Goal: Task Accomplishment & Management: Complete application form

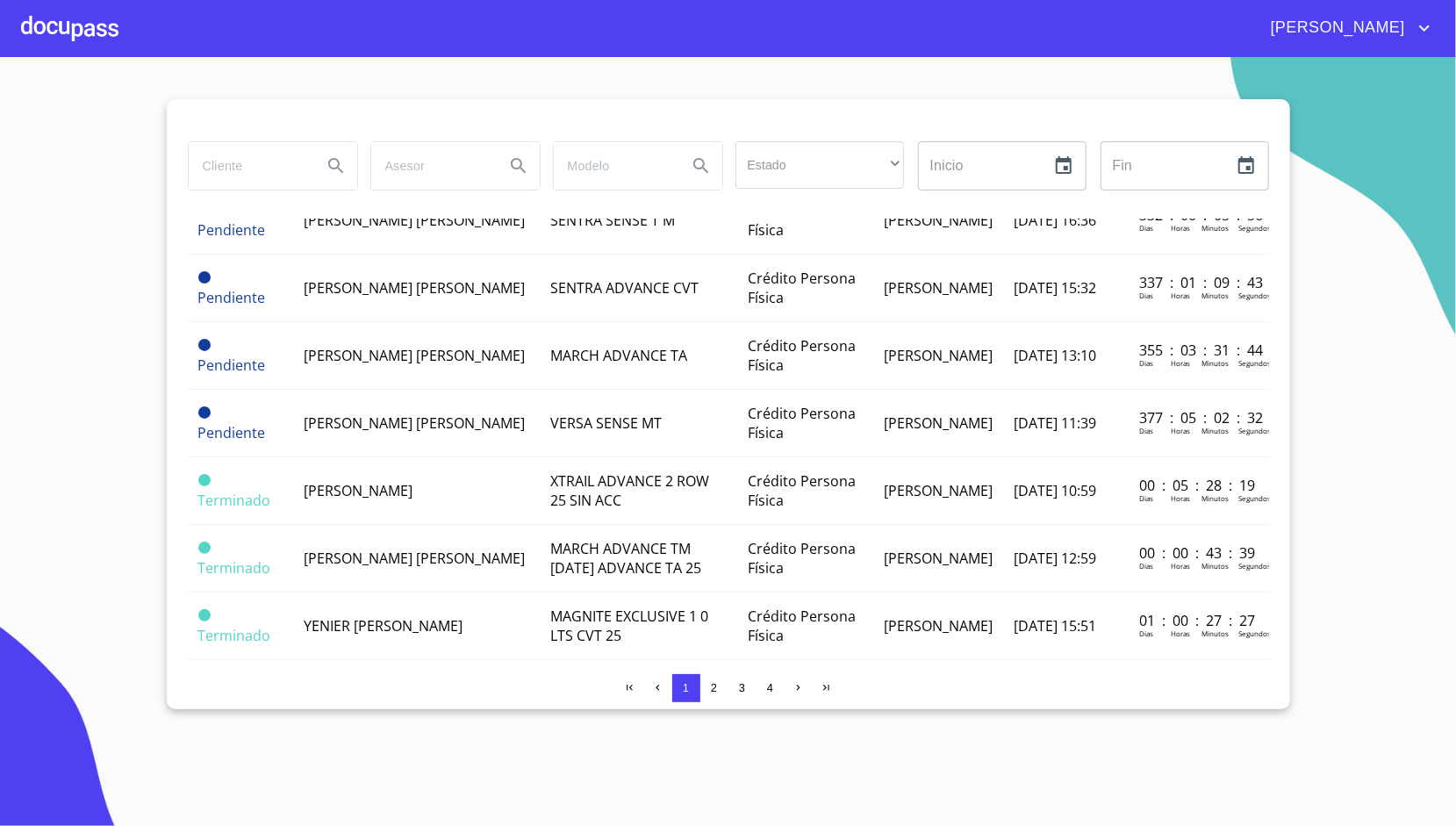
scroll to position [765, 0]
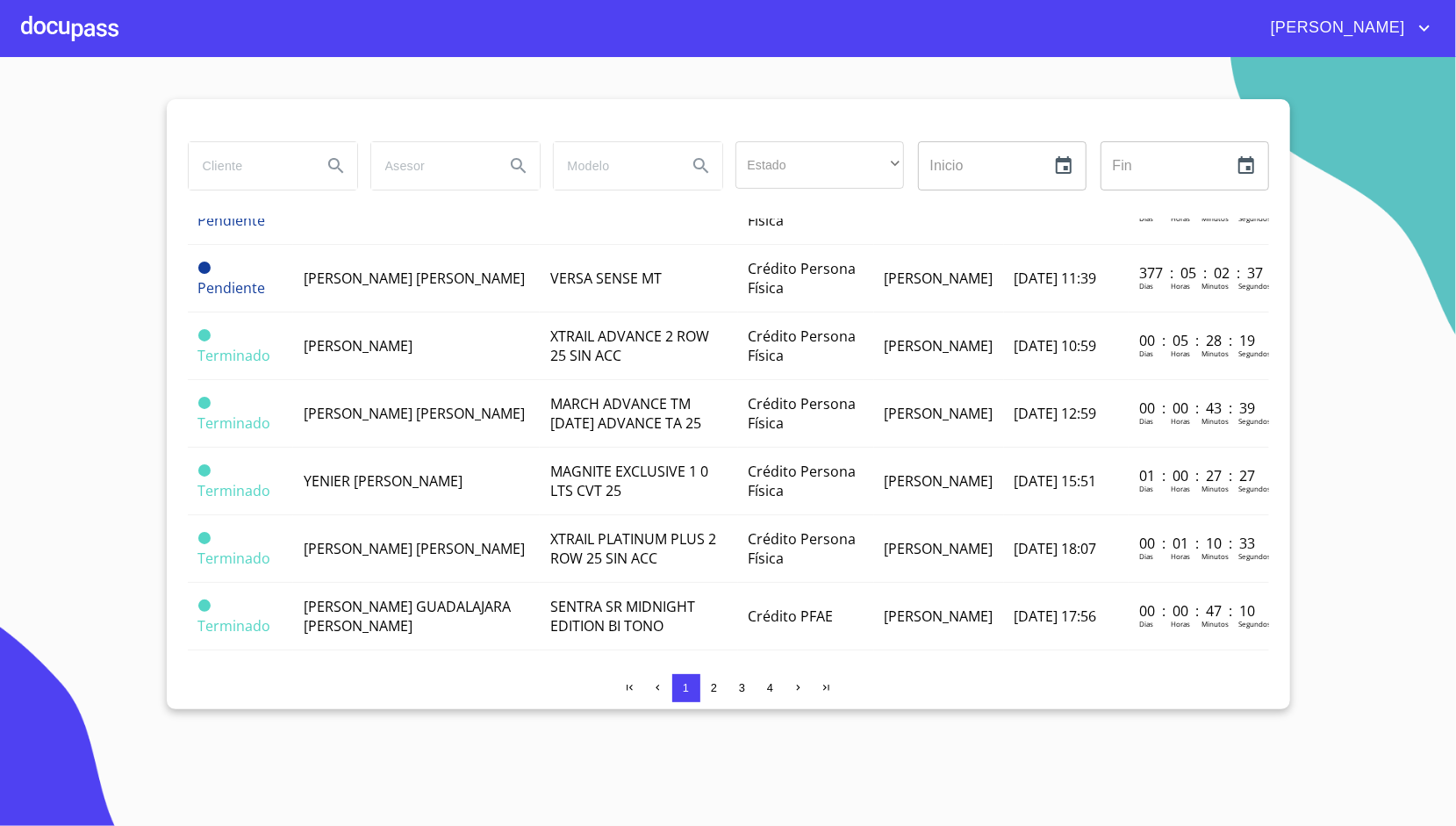
drag, startPoint x: 1012, startPoint y: 472, endPoint x: 93, endPoint y: 29, distance: 1020.2
click at [93, 29] on div at bounding box center [69, 27] width 97 height 56
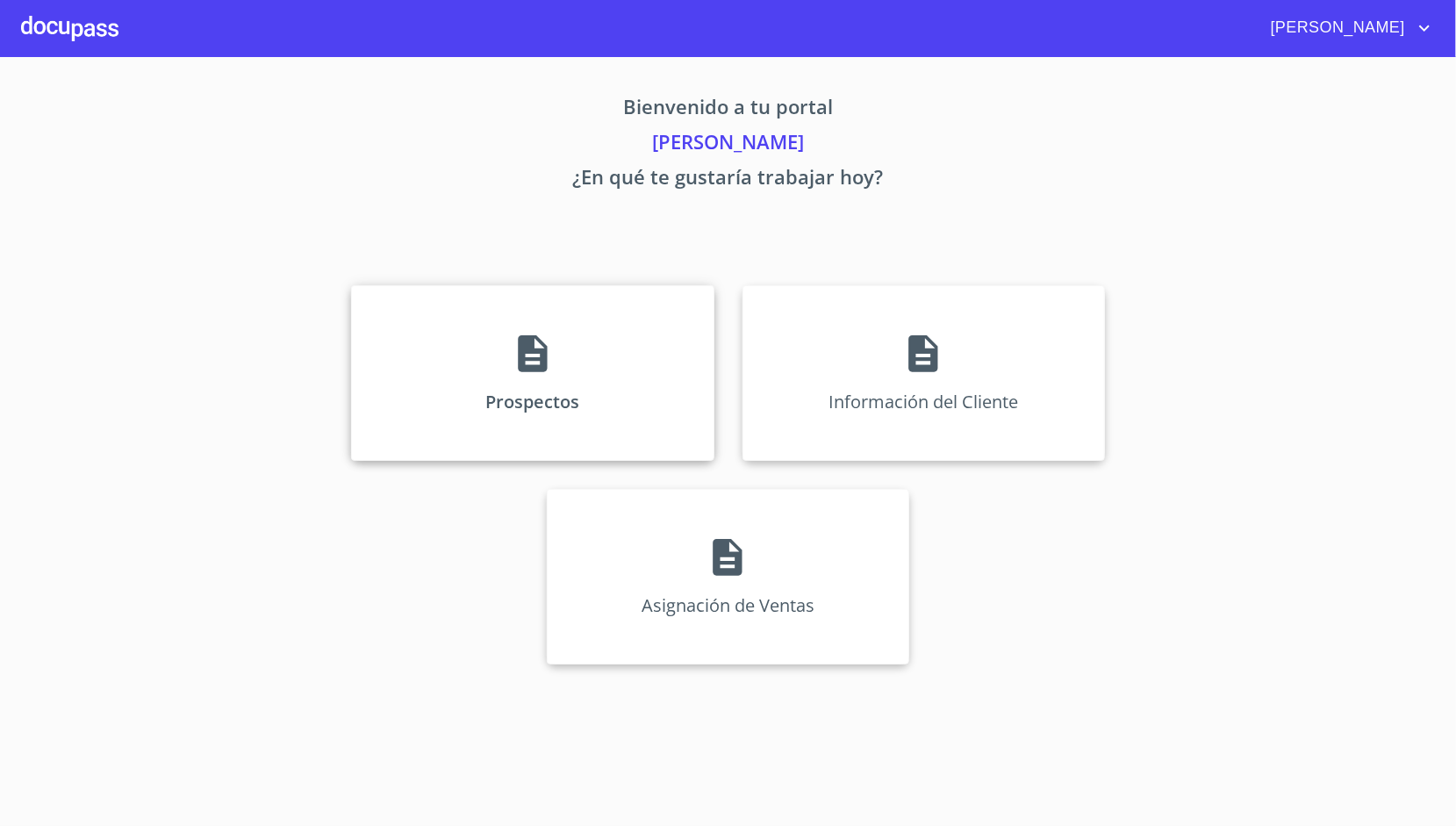
click at [481, 404] on div "Prospectos" at bounding box center [532, 373] width 363 height 176
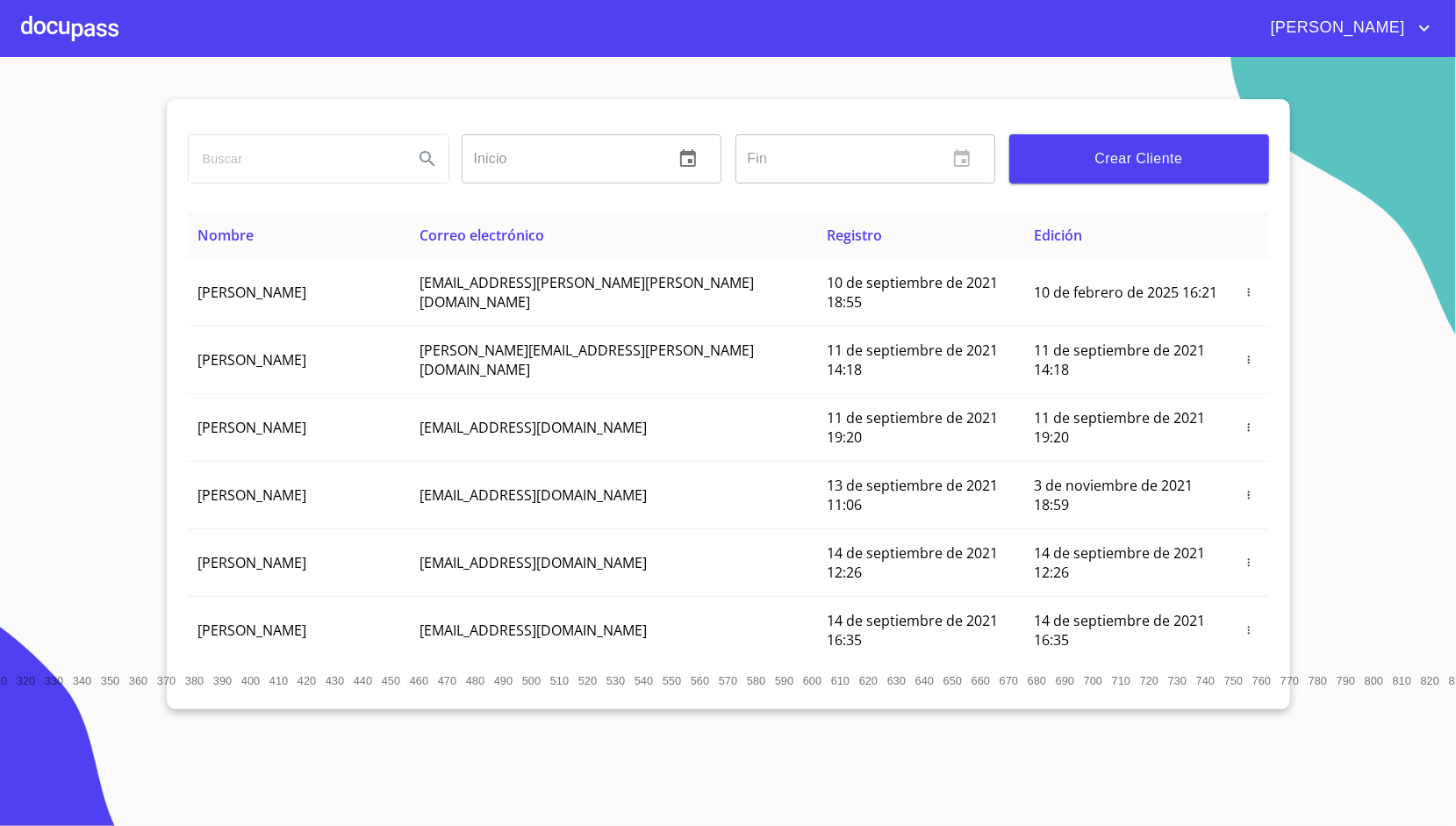
click at [304, 167] on input "search" at bounding box center [293, 159] width 211 height 47
type input "YENIER"
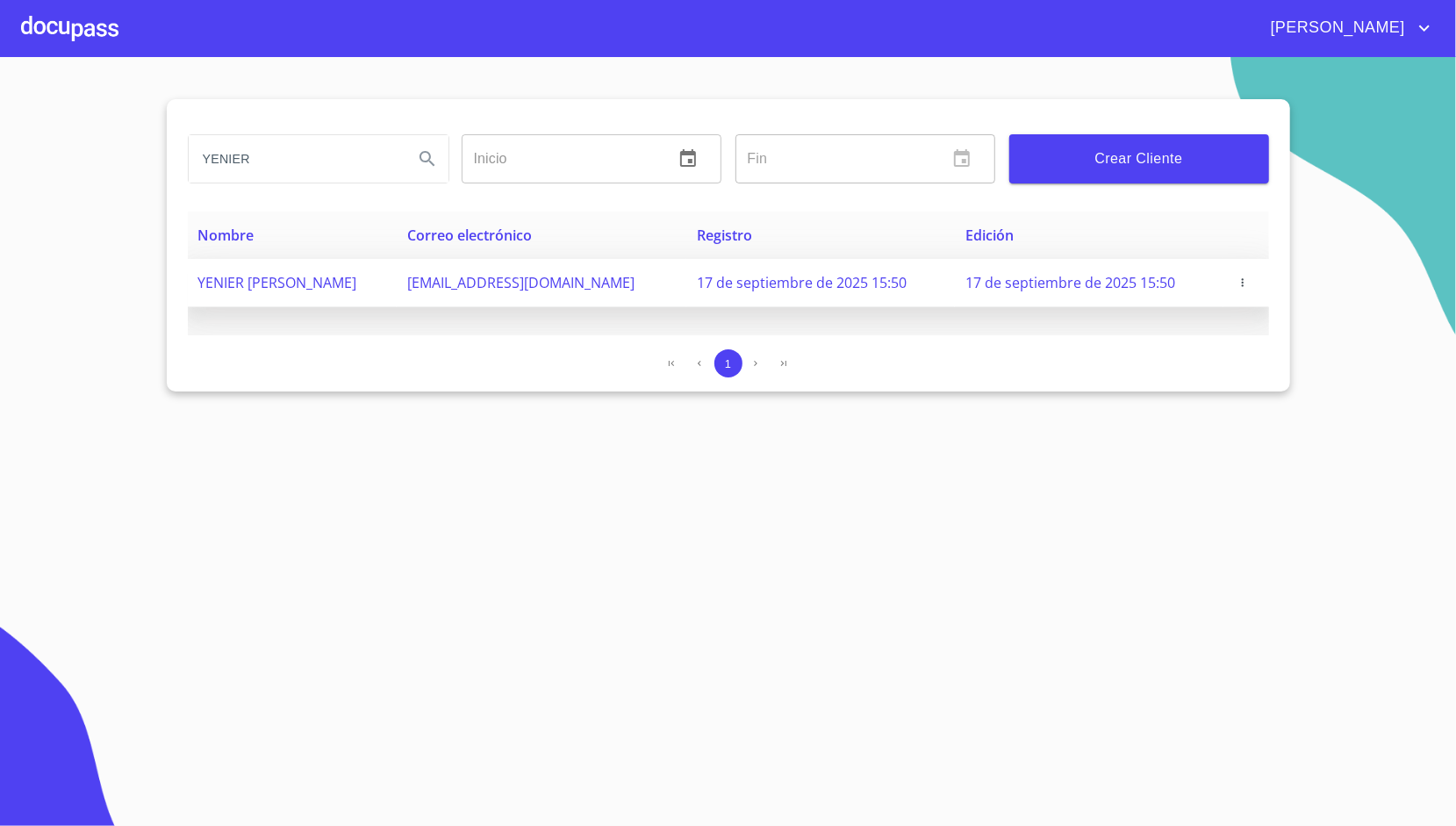
click at [562, 283] on span "[EMAIL_ADDRESS][DOMAIN_NAME]" at bounding box center [521, 283] width 227 height 20
click at [1247, 284] on icon "button" at bounding box center [1242, 283] width 13 height 13
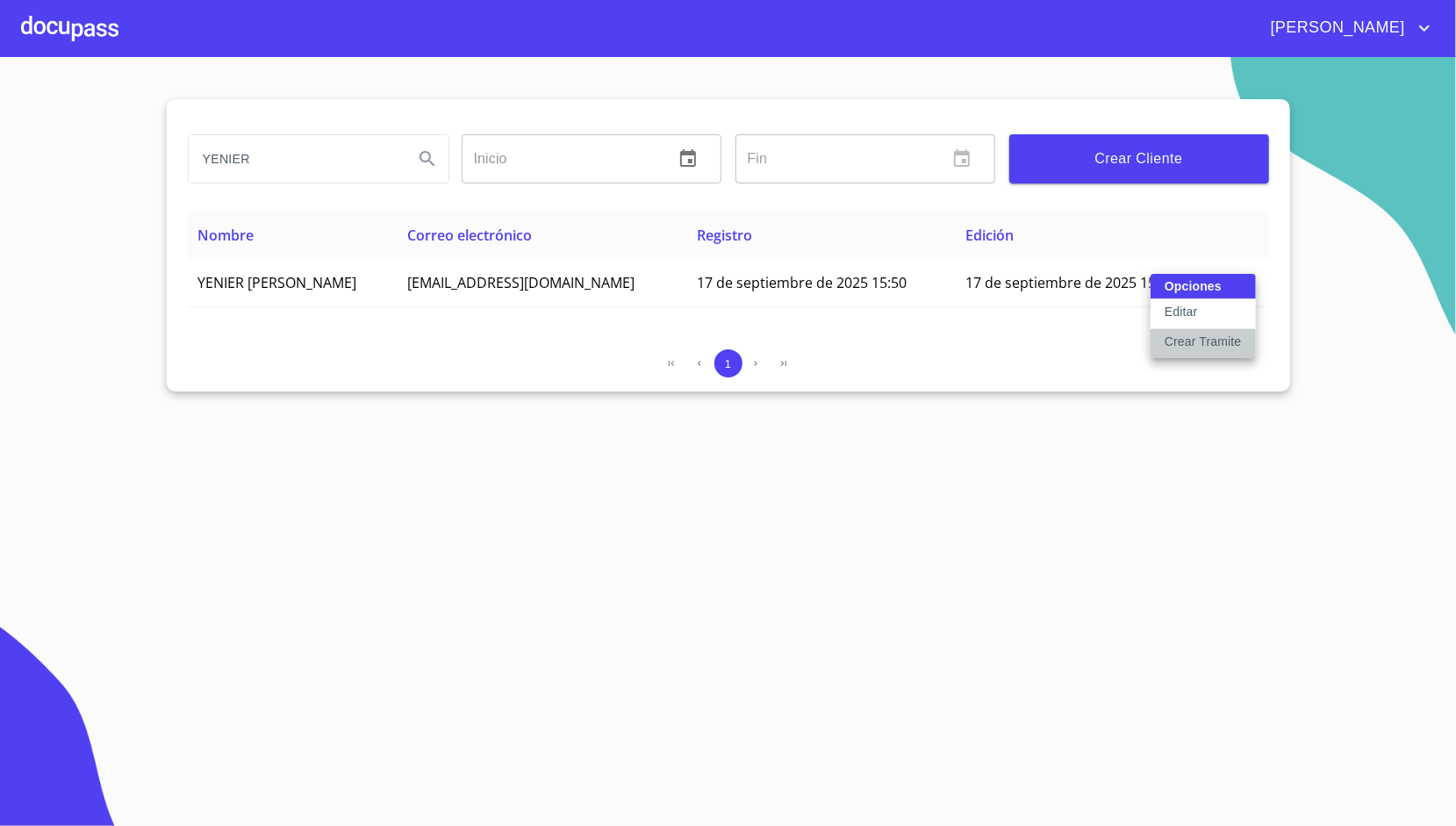
click at [1188, 339] on p "Crear Tramite" at bounding box center [1203, 341] width 77 height 18
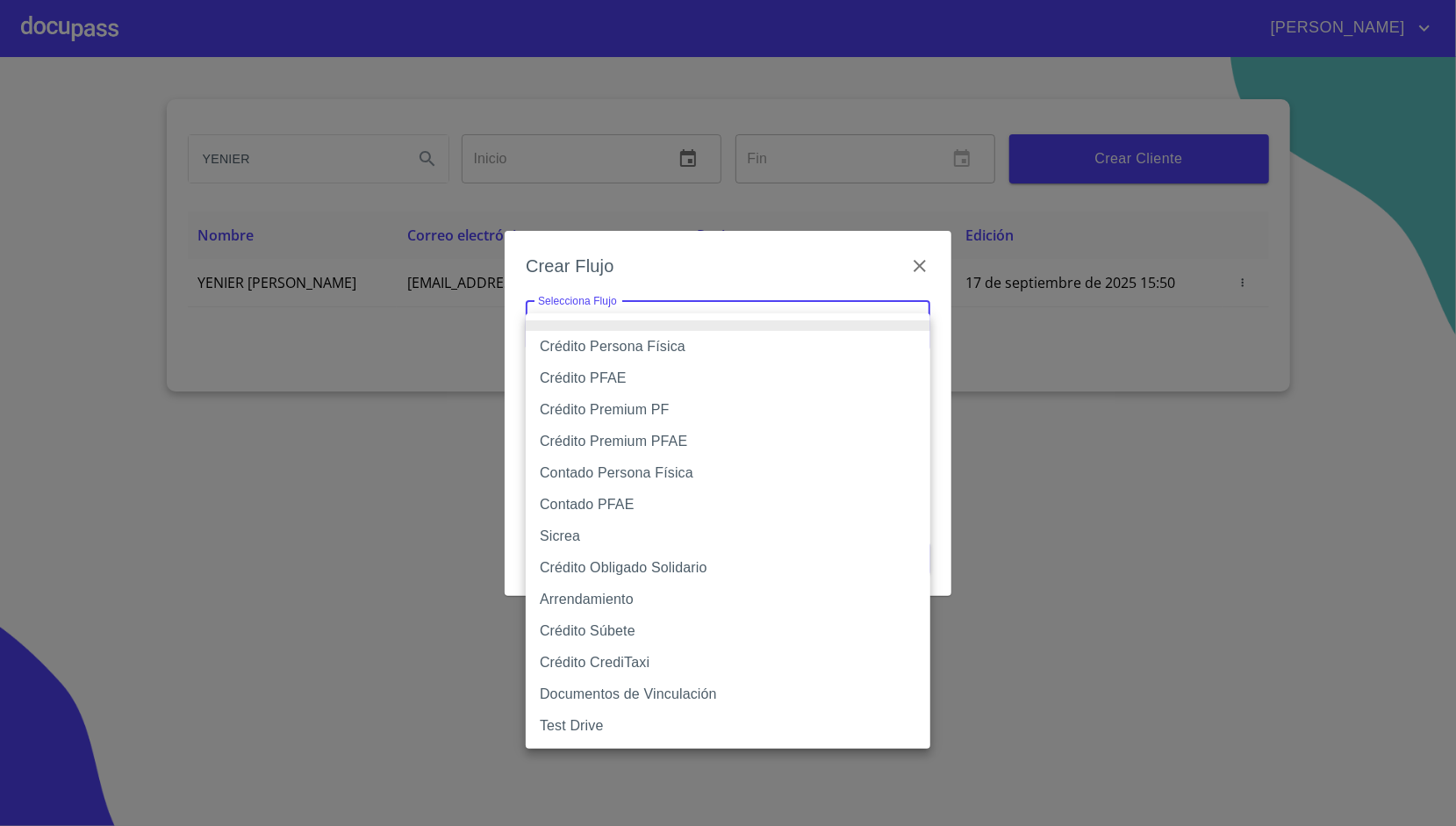
click at [859, 336] on body "[PERSON_NAME] Inicio ​ Fin ​ Crear Cliente Nombre Correo electrónico Registro E…" at bounding box center [728, 413] width 1456 height 826
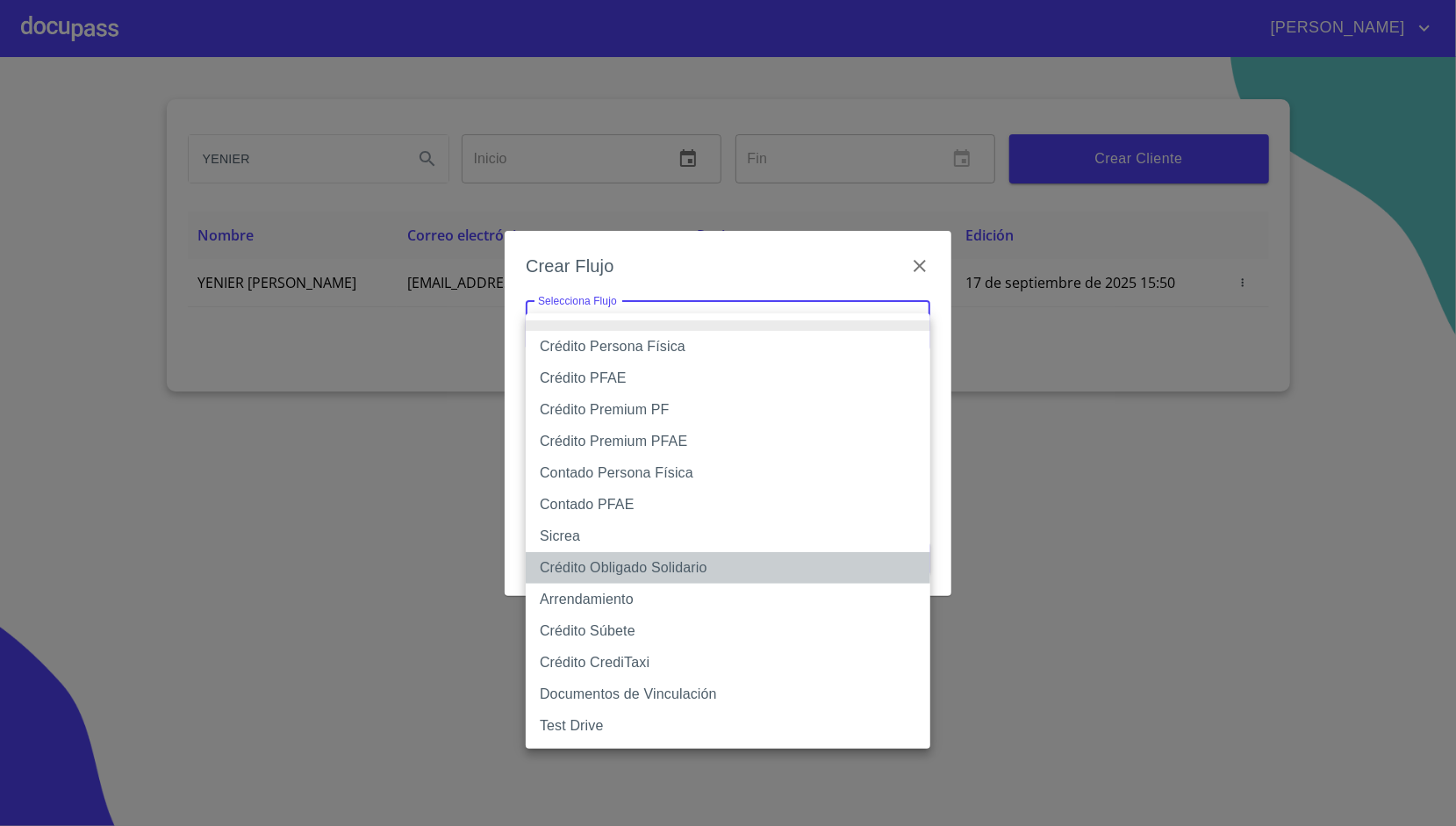
click at [688, 567] on li "Crédito Obligado Solidario" at bounding box center [728, 568] width 405 height 31
type input "61725509ab5355fc594ad23b"
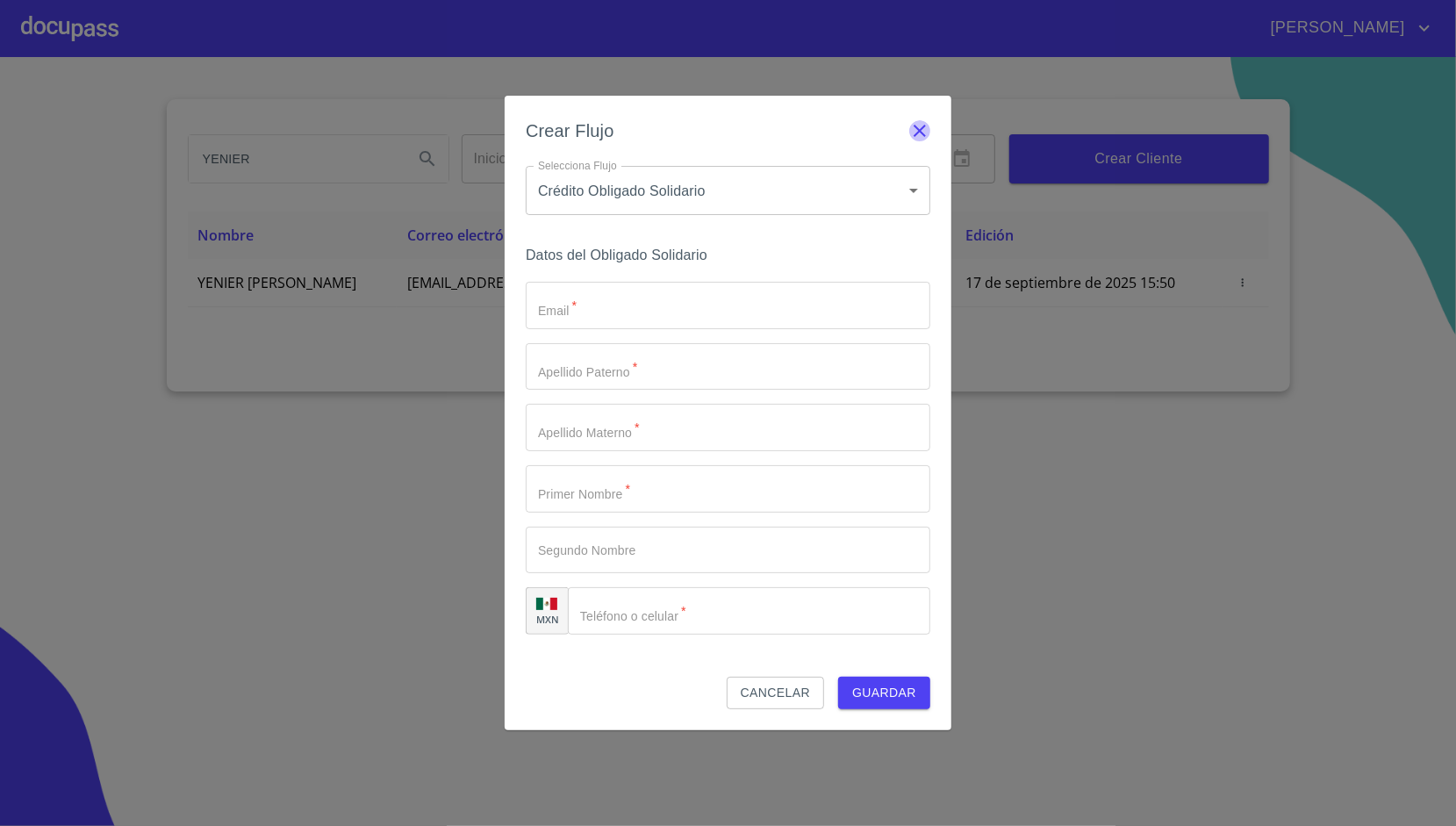
click at [914, 134] on icon "button" at bounding box center [919, 130] width 21 height 21
